Goal: Task Accomplishment & Management: Manage account settings

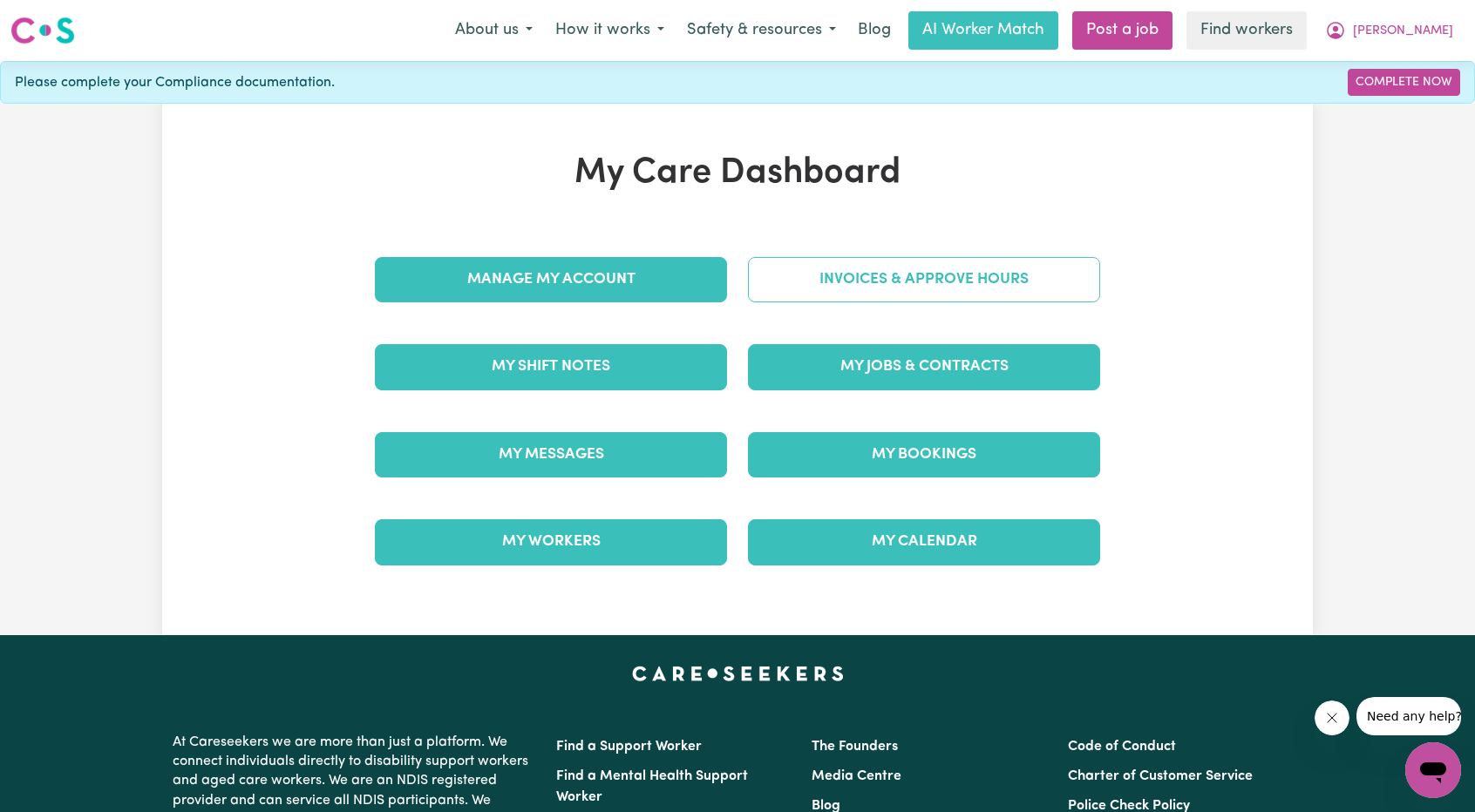
click at [828, 257] on link "Invoices & Approve Hours" at bounding box center [924, 280] width 352 height 45
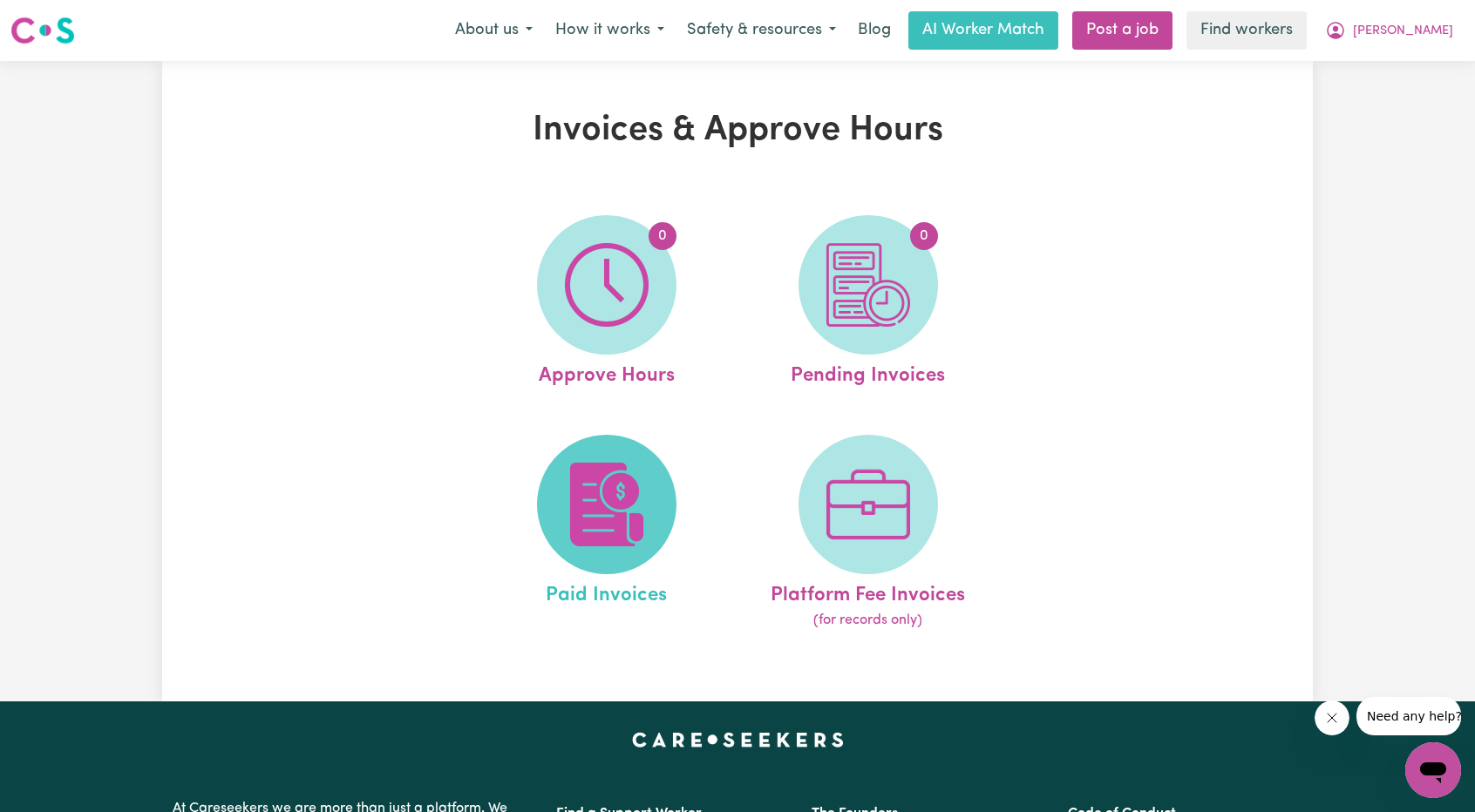
click at [618, 489] on img at bounding box center [606, 504] width 83 height 83
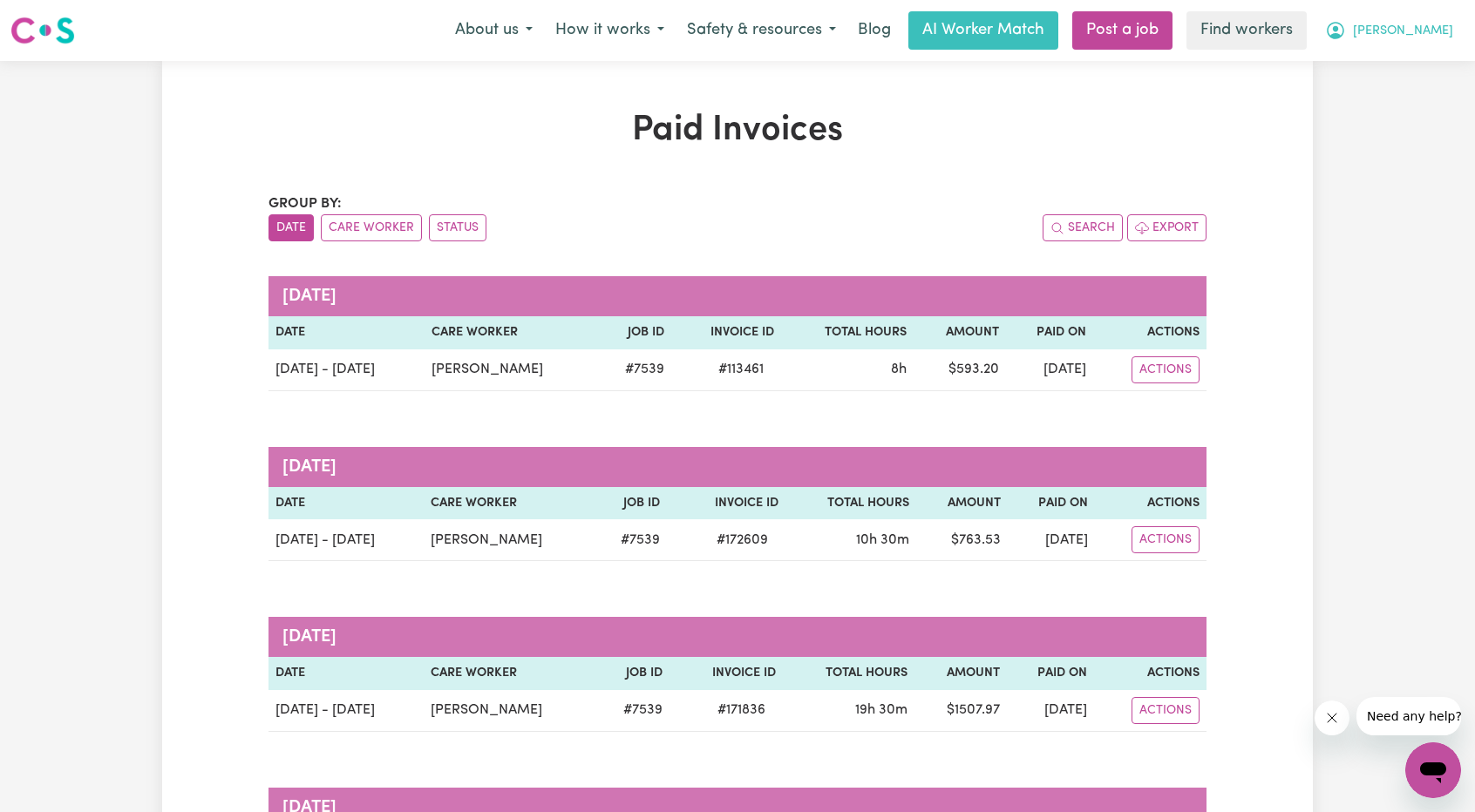
click at [1429, 25] on span "[PERSON_NAME]" at bounding box center [1403, 31] width 100 height 19
click at [1393, 99] on link "Logout" at bounding box center [1395, 99] width 138 height 33
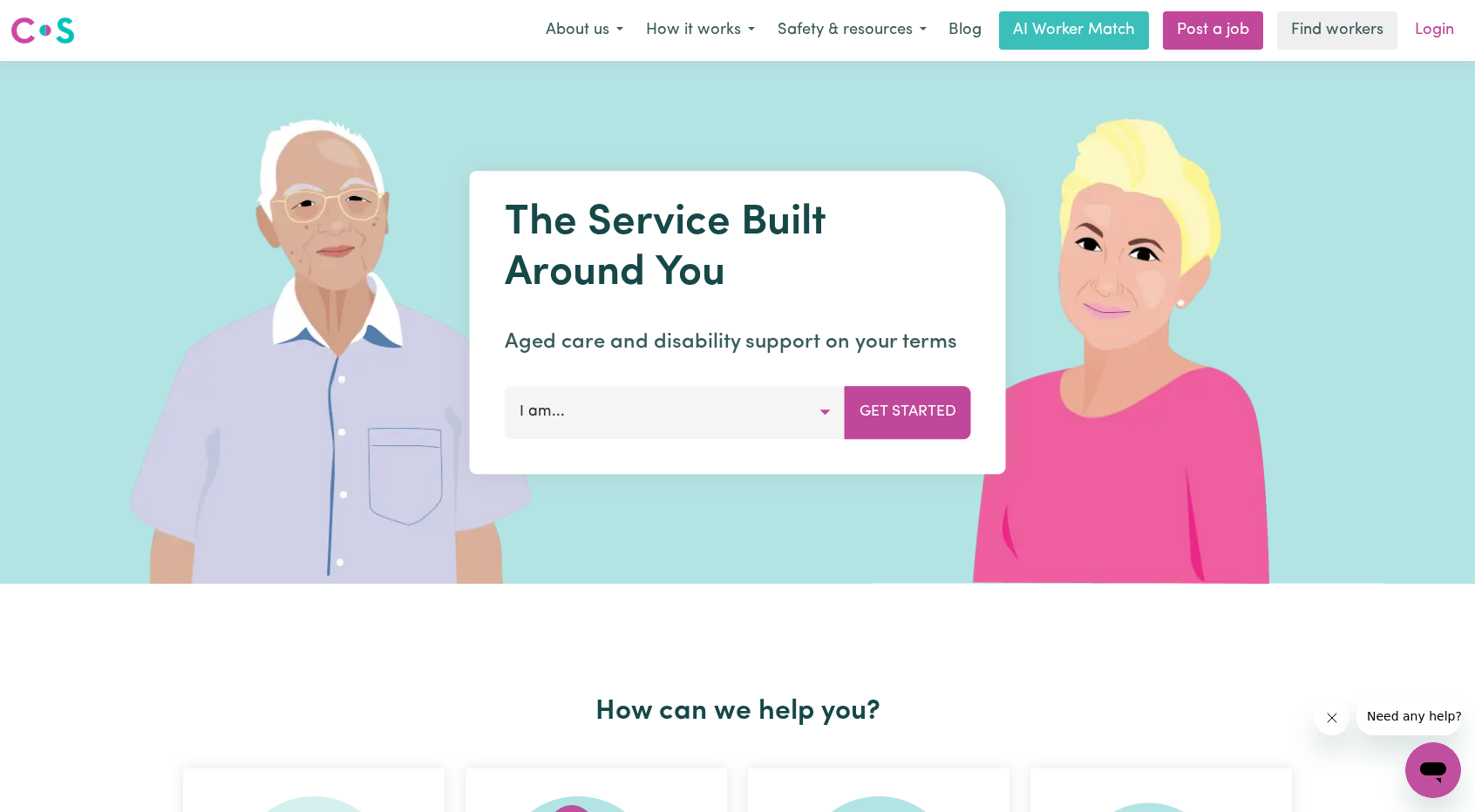
click at [1430, 37] on link "Login" at bounding box center [1435, 30] width 60 height 38
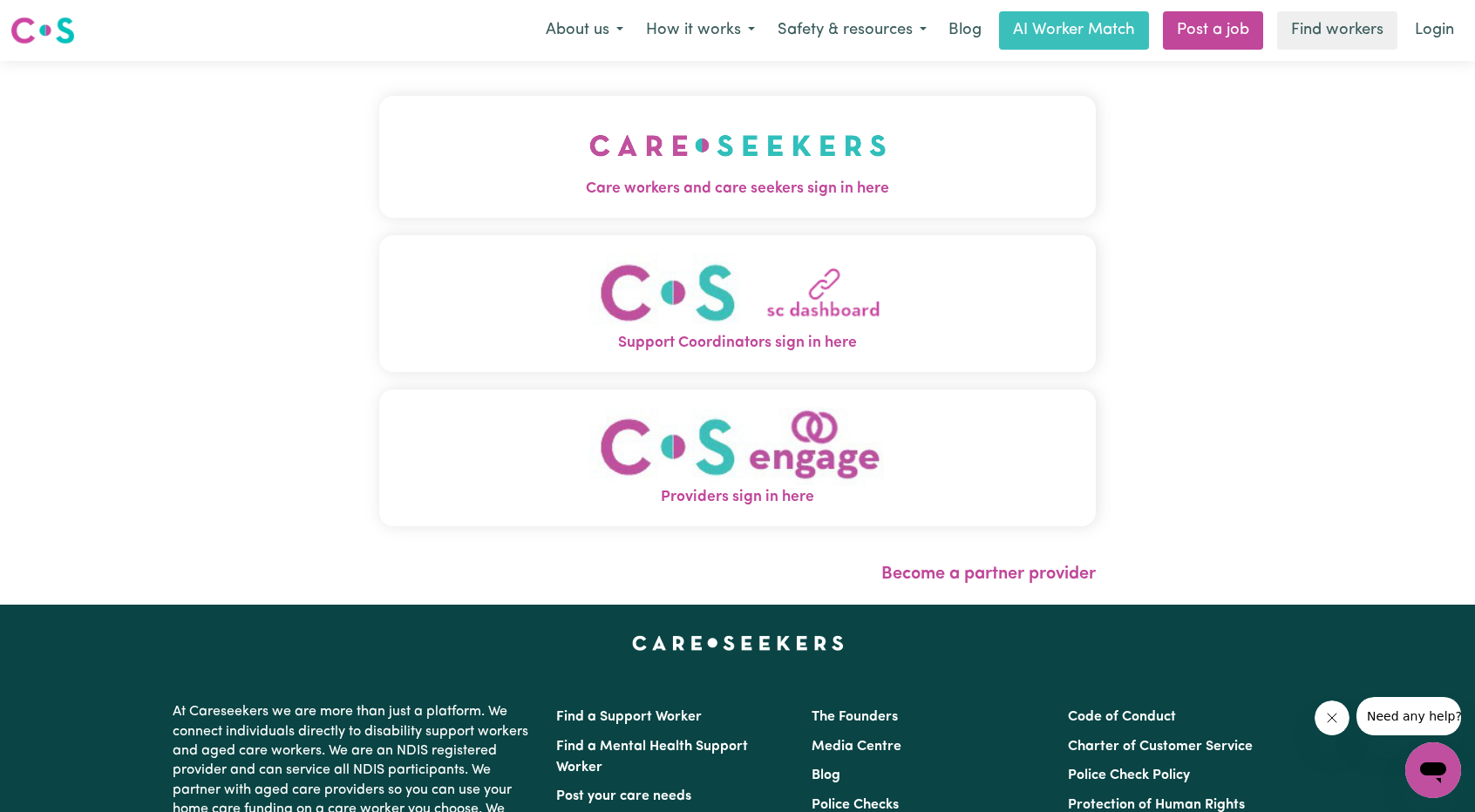
click at [716, 193] on span "Care workers and care seekers sign in here" at bounding box center [738, 189] width 717 height 22
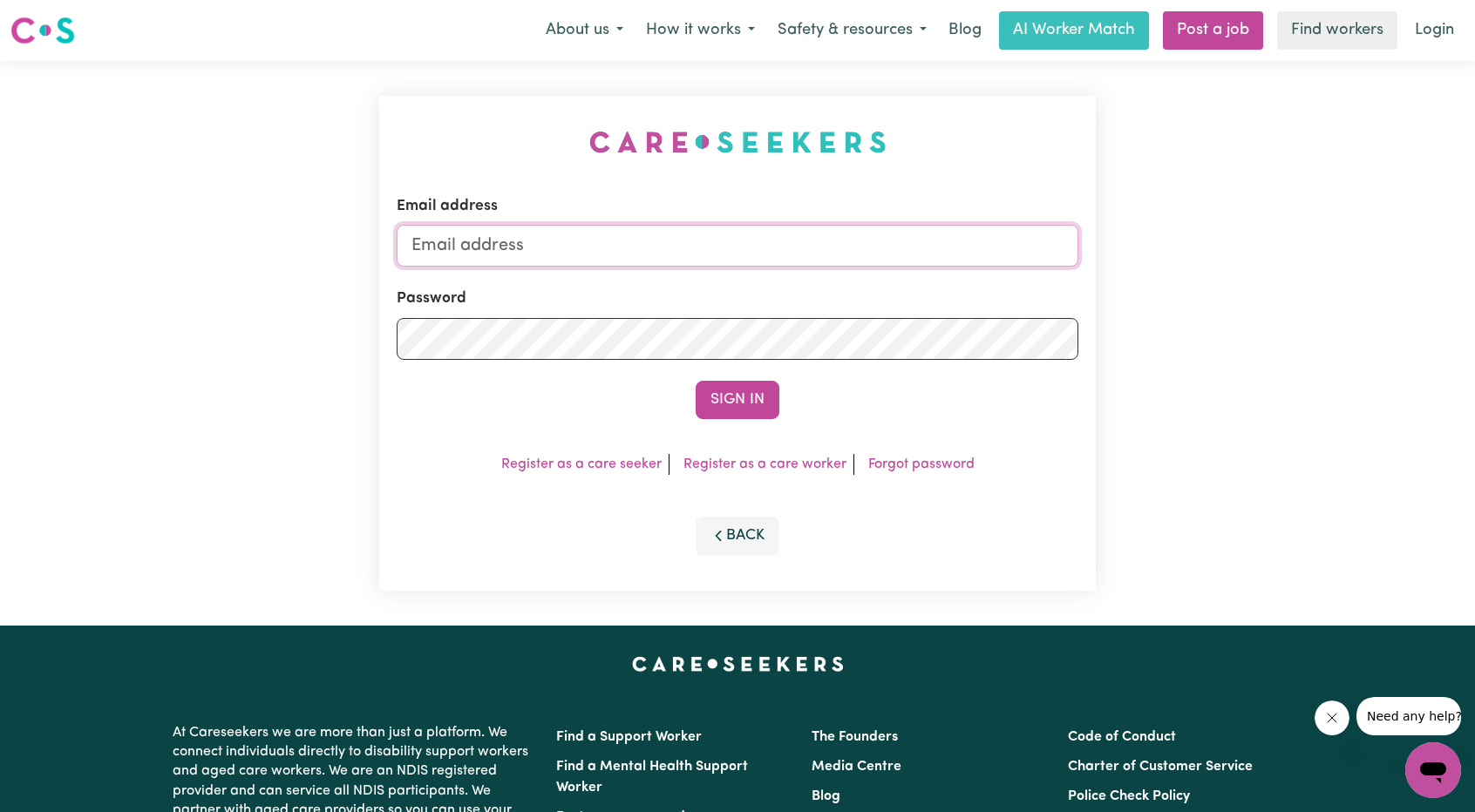
click at [457, 226] on input "Email address" at bounding box center [738, 245] width 681 height 42
drag, startPoint x: 503, startPoint y: 252, endPoint x: 847, endPoint y: 300, distance: 347.3
click at [892, 273] on form "Email address [EMAIL_ADDRESS][PERSON_NAME][DOMAIN_NAME] Password Sign In" at bounding box center [738, 307] width 681 height 224
type input "superuser~[EMAIL_ADDRESS][DOMAIN_NAME]"
click at [745, 398] on button "Sign In" at bounding box center [737, 399] width 83 height 38
